Goal: Find specific fact: Find specific page/section

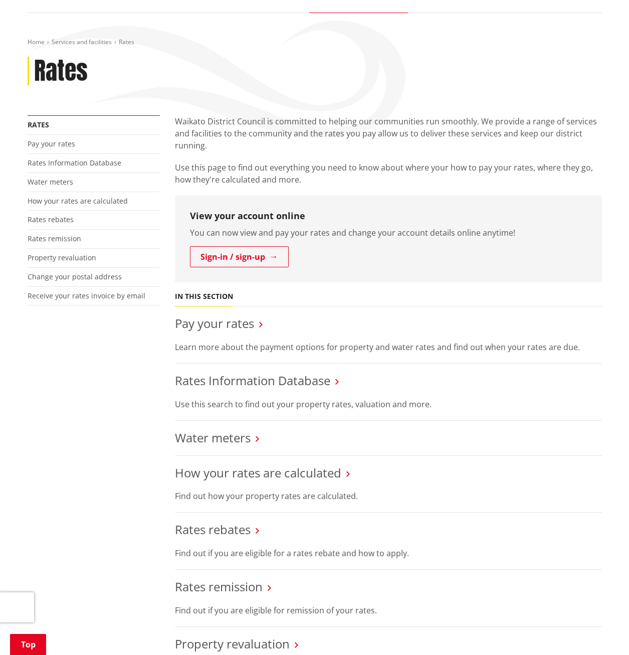
scroll to position [150, 0]
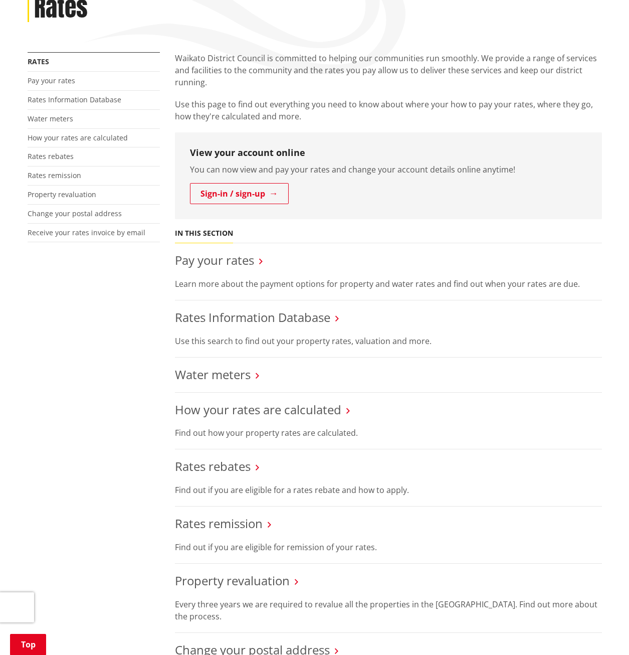
click at [285, 314] on link "Rates Information Database" at bounding box center [252, 317] width 155 height 17
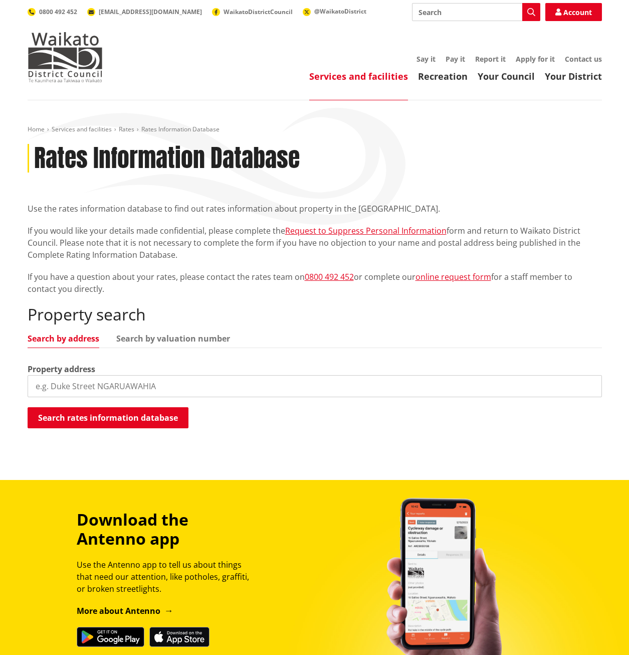
click at [62, 386] on input "search" at bounding box center [315, 386] width 574 height 22
type input "40 government road raglan"
click at [125, 422] on button "Search rates information database" at bounding box center [108, 417] width 161 height 21
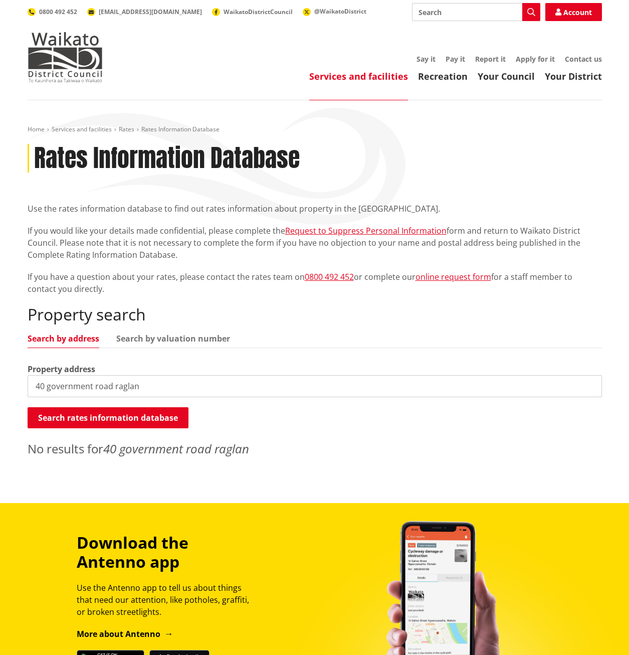
click at [87, 388] on input "40 government road raglan" at bounding box center [315, 386] width 574 height 22
click at [198, 378] on input "40 government road raglan" at bounding box center [315, 386] width 574 height 22
click at [149, 386] on input "40 government road raglan" at bounding box center [315, 386] width 574 height 22
click at [109, 424] on button "Search rates information database" at bounding box center [108, 417] width 161 height 21
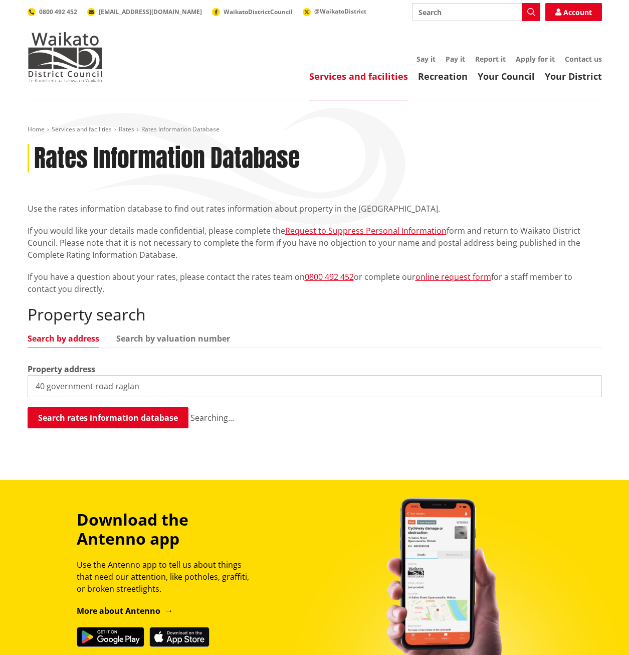
click at [85, 417] on button "Search rates information database" at bounding box center [108, 417] width 161 height 21
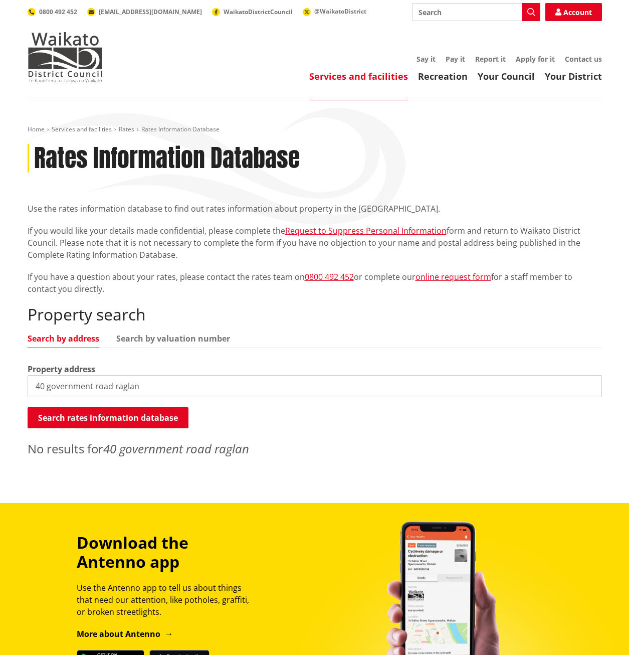
click at [113, 388] on input "40 government road raglan" at bounding box center [315, 386] width 574 height 22
drag, startPoint x: 158, startPoint y: 386, endPoint x: 15, endPoint y: 395, distance: 143.1
click at [18, 394] on div "Home Services and facilities Rates Rates Information Database Rates Information…" at bounding box center [314, 301] width 629 height 402
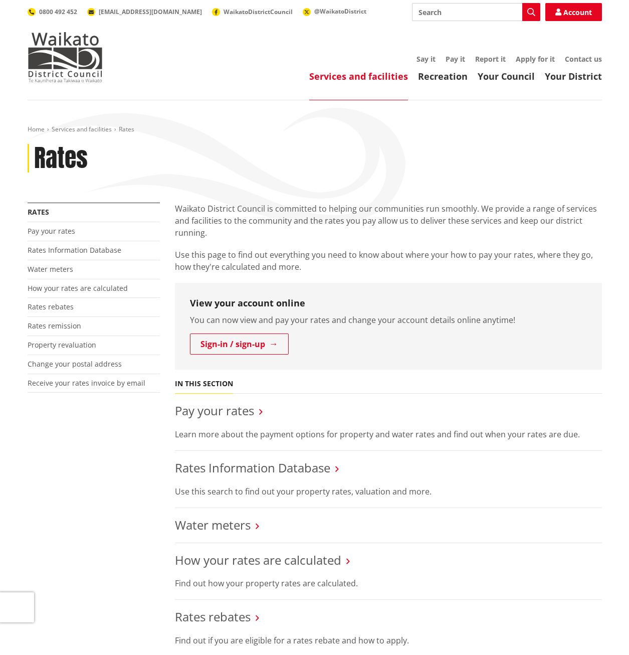
scroll to position [150, 0]
